Goal: Information Seeking & Learning: Learn about a topic

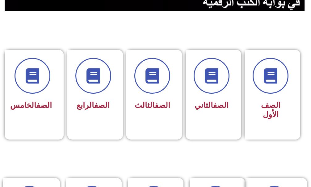
scroll to position [185, 0]
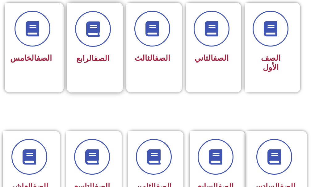
click at [101, 53] on div "الصف الرابع" at bounding box center [93, 59] width 36 height 15
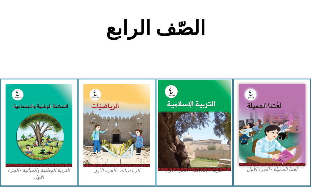
scroll to position [216, 0]
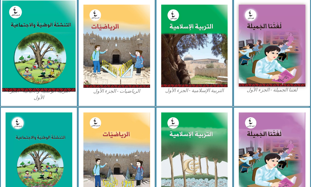
click at [39, 45] on img at bounding box center [38, 45] width 73 height 91
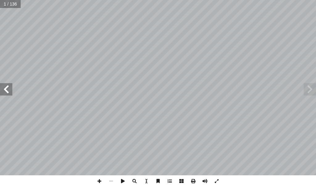
click at [10, 92] on span at bounding box center [6, 89] width 12 height 12
drag, startPoint x: 9, startPoint y: 90, endPoint x: 7, endPoint y: 88, distance: 3.3
click at [8, 89] on span at bounding box center [6, 89] width 12 height 12
click at [7, 88] on span at bounding box center [6, 89] width 12 height 12
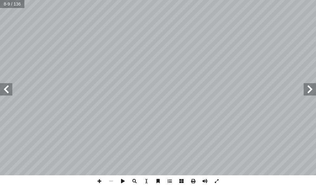
click at [11, 89] on span at bounding box center [6, 89] width 12 height 12
click at [8, 86] on span at bounding box center [6, 89] width 12 height 12
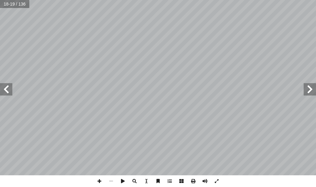
click at [6, 84] on span at bounding box center [6, 89] width 12 height 12
click at [7, 88] on span at bounding box center [6, 89] width 12 height 12
click at [6, 86] on span at bounding box center [6, 89] width 12 height 12
click at [8, 92] on span at bounding box center [6, 89] width 12 height 12
click at [6, 89] on span at bounding box center [6, 89] width 12 height 12
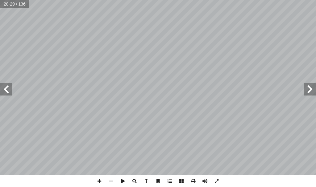
click at [7, 90] on span at bounding box center [6, 89] width 12 height 12
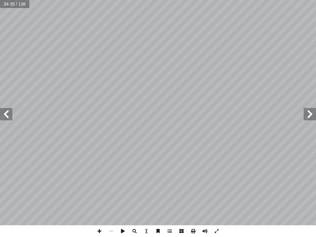
click at [306, 116] on span at bounding box center [310, 114] width 12 height 12
click at [6, 116] on span at bounding box center [6, 114] width 12 height 12
click at [304, 119] on span at bounding box center [310, 114] width 12 height 12
click at [101, 187] on span at bounding box center [100, 231] width 12 height 12
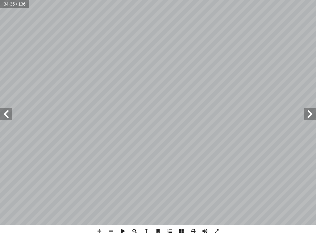
click at [9, 119] on span at bounding box center [6, 114] width 12 height 12
click at [310, 117] on span at bounding box center [310, 114] width 12 height 12
click at [8, 114] on span at bounding box center [6, 114] width 12 height 12
click at [264, 139] on div "ůLJ̿ ΋ Ģ ̿ Ό Ƣ ҨҞ Ώ ͘ Ҟ Ҟ і ā   łLJ Ύ ˀ LJ LJ ΋ ̇ ˀ ˀ …" at bounding box center [158, 112] width 316 height 225
click at [98, 187] on span at bounding box center [100, 231] width 12 height 12
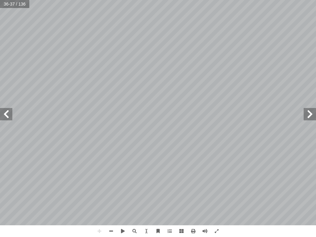
click at [311, 118] on span at bounding box center [310, 114] width 12 height 12
click at [310, 118] on span at bounding box center [310, 114] width 12 height 12
click at [309, 114] on span at bounding box center [310, 114] width 12 height 12
click at [4, 115] on span at bounding box center [6, 114] width 12 height 12
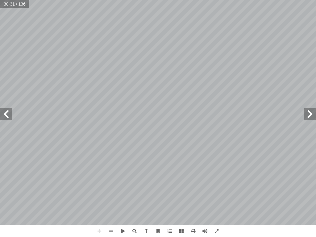
click at [7, 115] on span at bounding box center [6, 114] width 12 height 12
click at [113, 118] on div "٢٨ َ حياة ُ طال َ ي ٍ ق َ سب ُ م ٍ حكم ْ عن � ها تنم َ بديت ٔ راء التي ا � من ا…" at bounding box center [158, 112] width 316 height 225
click at [9, 110] on span at bounding box center [6, 114] width 12 height 12
click at [8, 118] on span at bounding box center [6, 114] width 12 height 12
click at [5, 116] on span at bounding box center [6, 114] width 12 height 12
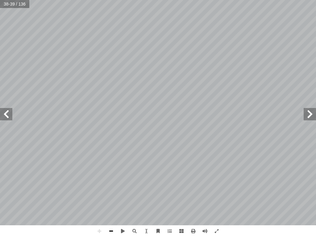
click at [109, 187] on span at bounding box center [111, 231] width 12 height 12
click at [110, 187] on span at bounding box center [111, 231] width 12 height 12
click at [309, 114] on span at bounding box center [310, 114] width 12 height 12
click at [218, 187] on span at bounding box center [217, 231] width 12 height 12
click at [183, 187] on span at bounding box center [182, 231] width 12 height 12
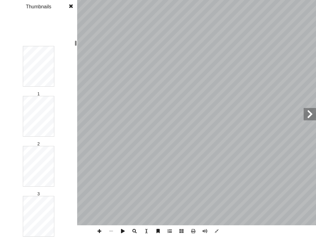
click at [76, 6] on span at bounding box center [70, 6] width 11 height 12
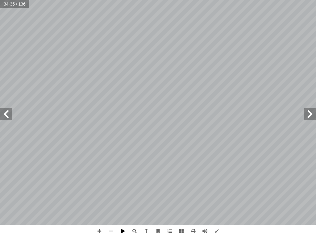
click at [124, 187] on span at bounding box center [123, 231] width 12 height 12
click at [9, 111] on span at bounding box center [6, 114] width 12 height 12
click at [312, 114] on span at bounding box center [310, 114] width 12 height 12
click at [307, 113] on span at bounding box center [310, 114] width 12 height 12
click at [215, 187] on span at bounding box center [217, 231] width 12 height 12
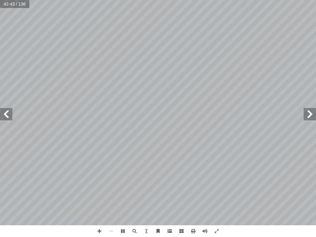
click at [170, 187] on span at bounding box center [170, 231] width 12 height 12
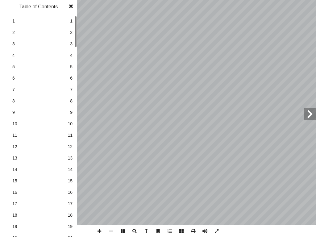
click at [70, 6] on span at bounding box center [70, 6] width 11 height 12
